Goal: Check status: Check status

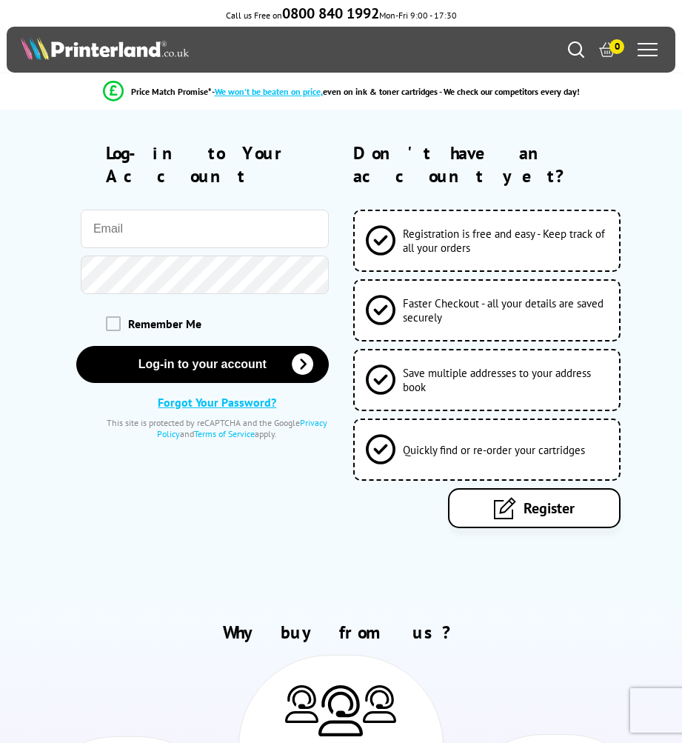
type input "[PERSON_NAME][EMAIL_ADDRESS][DOMAIN_NAME]"
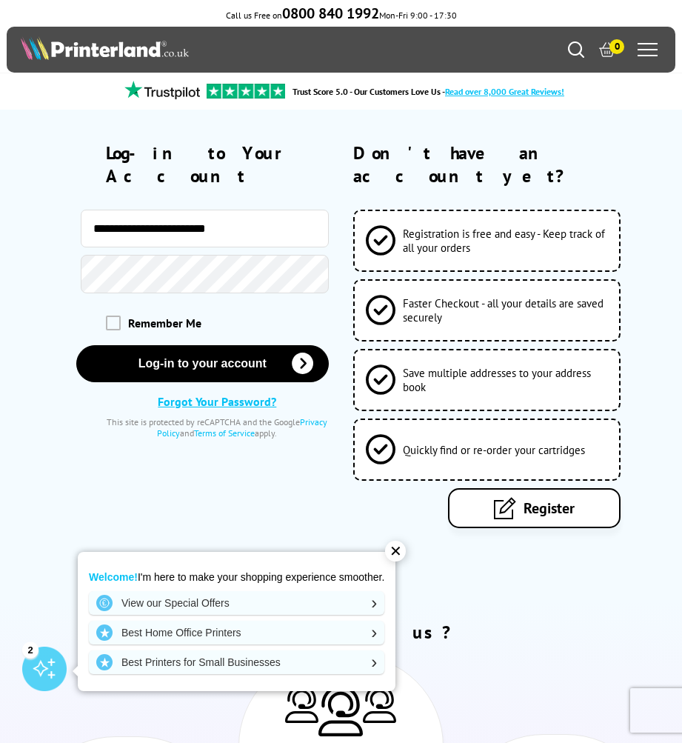
click at [49, 255] on div at bounding box center [180, 274] width 297 height 38
click at [202, 345] on button "Log-in to your account" at bounding box center [202, 363] width 252 height 37
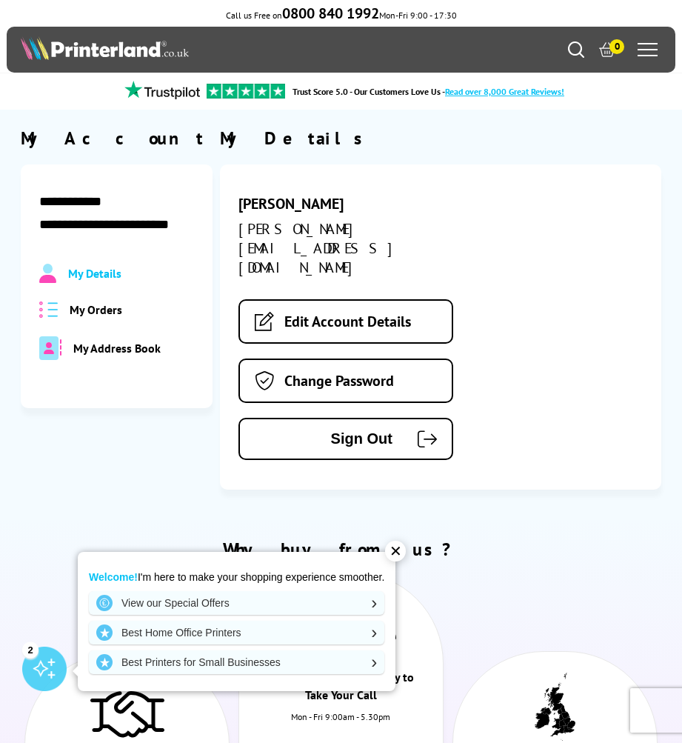
click at [100, 312] on span "My Orders" at bounding box center [96, 309] width 53 height 15
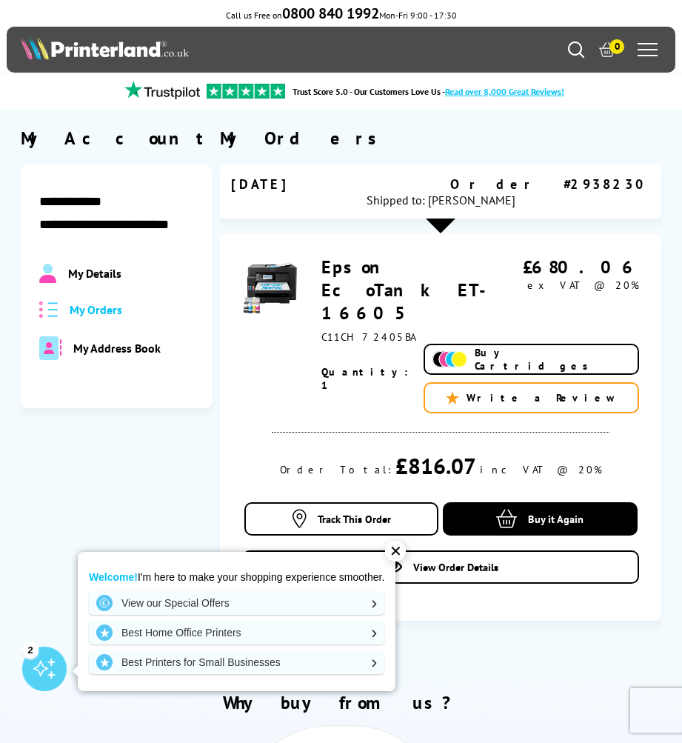
scroll to position [172, 0]
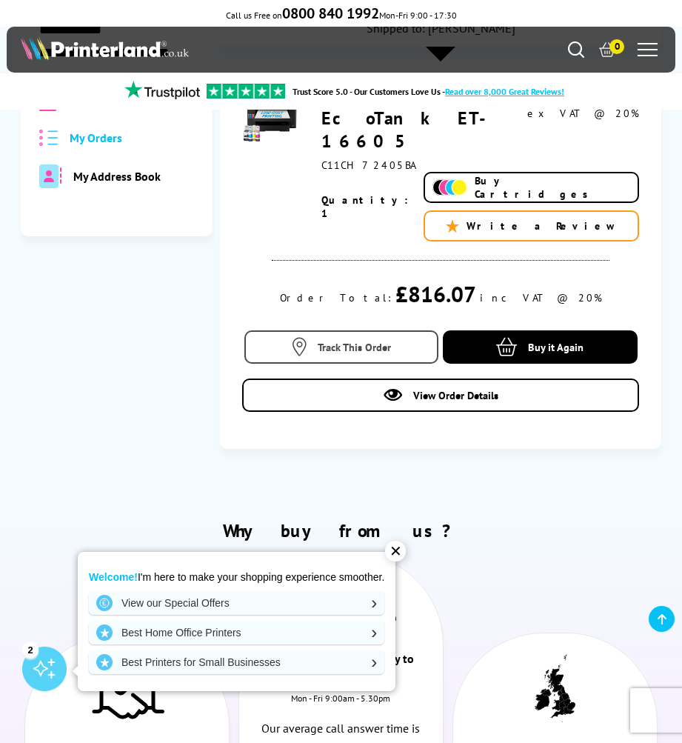
click at [361, 330] on link "Track This Order" at bounding box center [341, 346] width 195 height 33
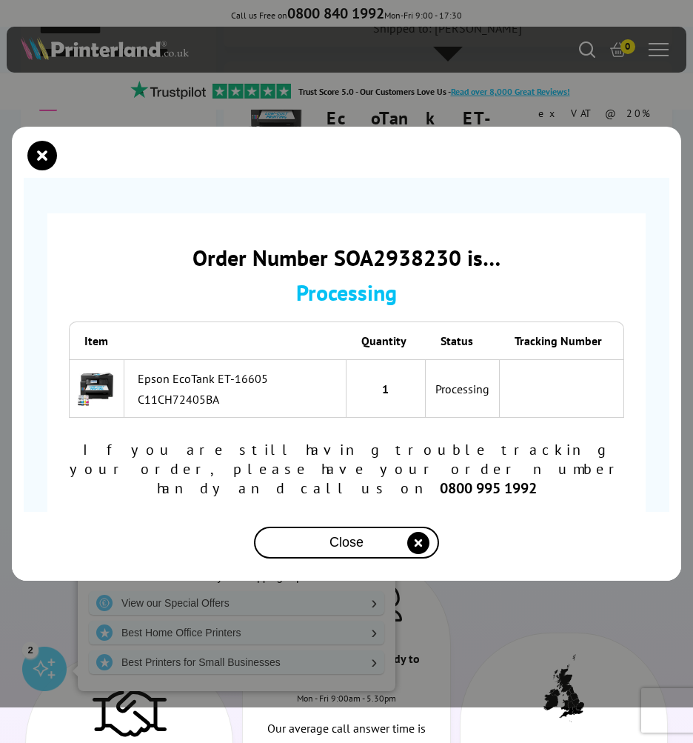
click at [418, 533] on icon "close modal" at bounding box center [418, 543] width 22 height 22
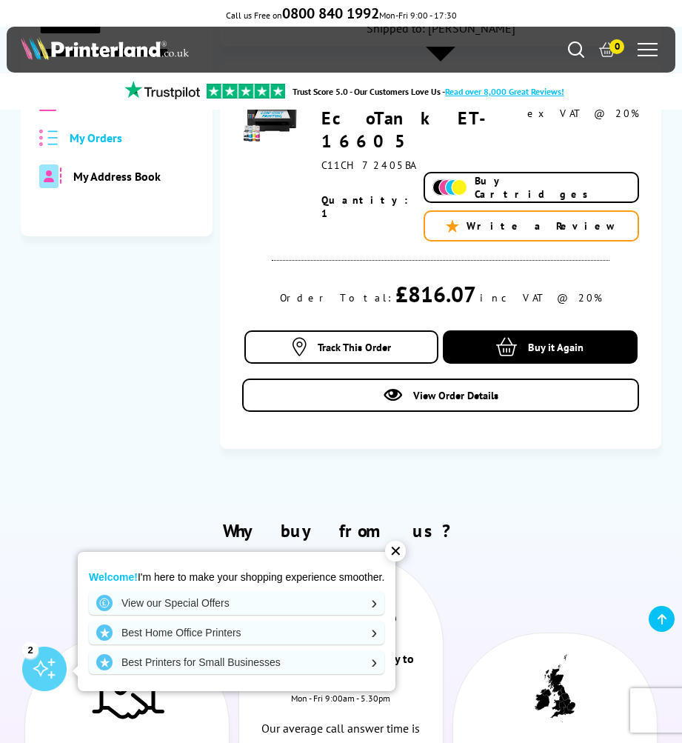
click at [397, 553] on div "✕" at bounding box center [395, 550] width 21 height 21
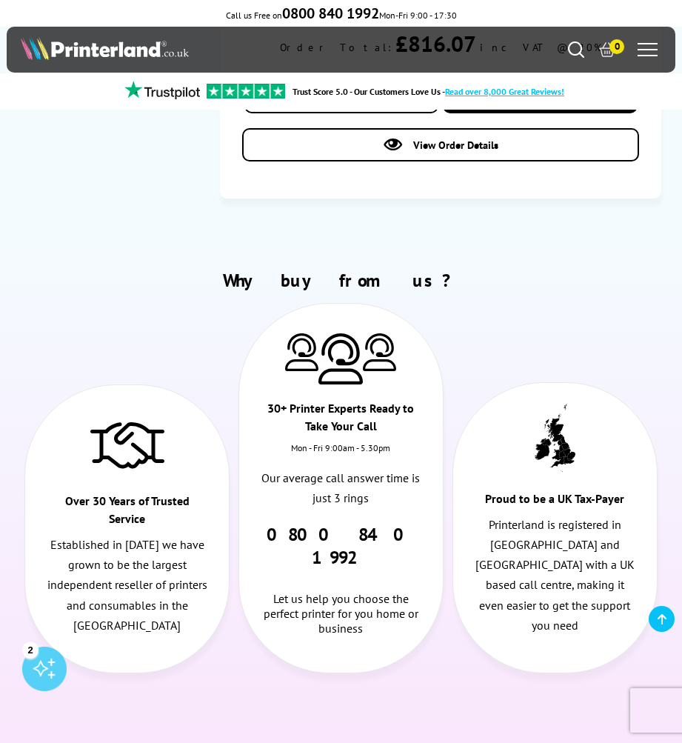
scroll to position [0, 0]
